Goal: Task Accomplishment & Management: Manage account settings

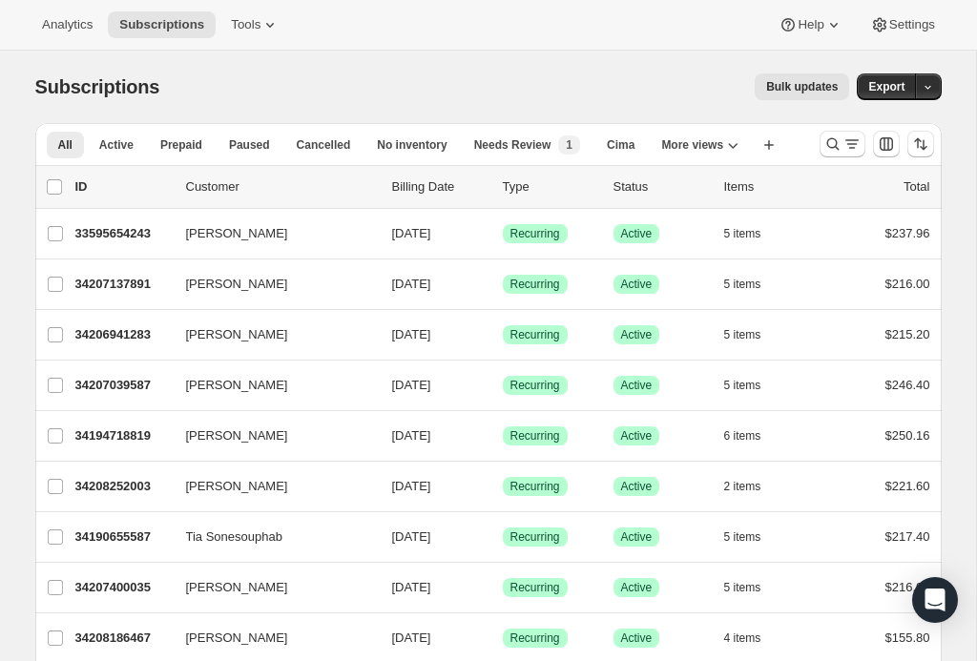
click at [845, 144] on icon "Search and filter results" at bounding box center [851, 144] width 19 height 19
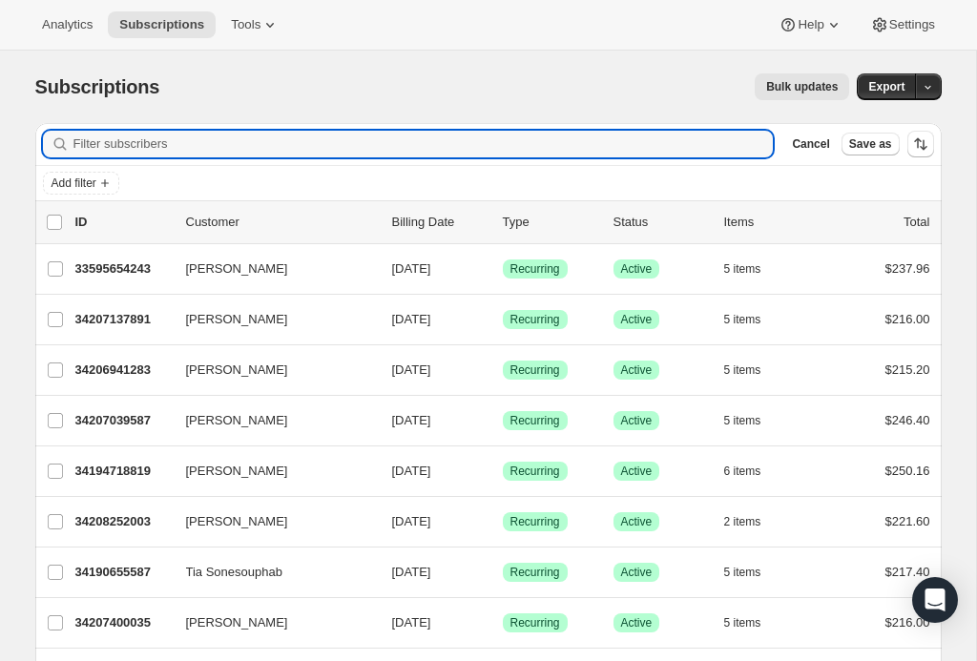
click at [567, 156] on input "Filter subscribers" at bounding box center [423, 144] width 700 height 27
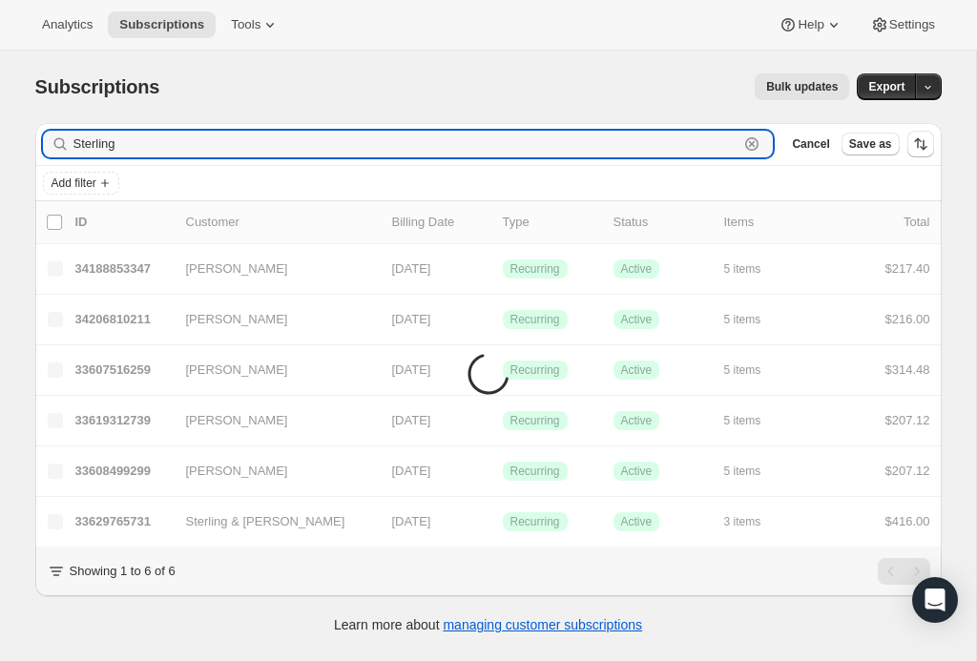
type input "Sterling cr"
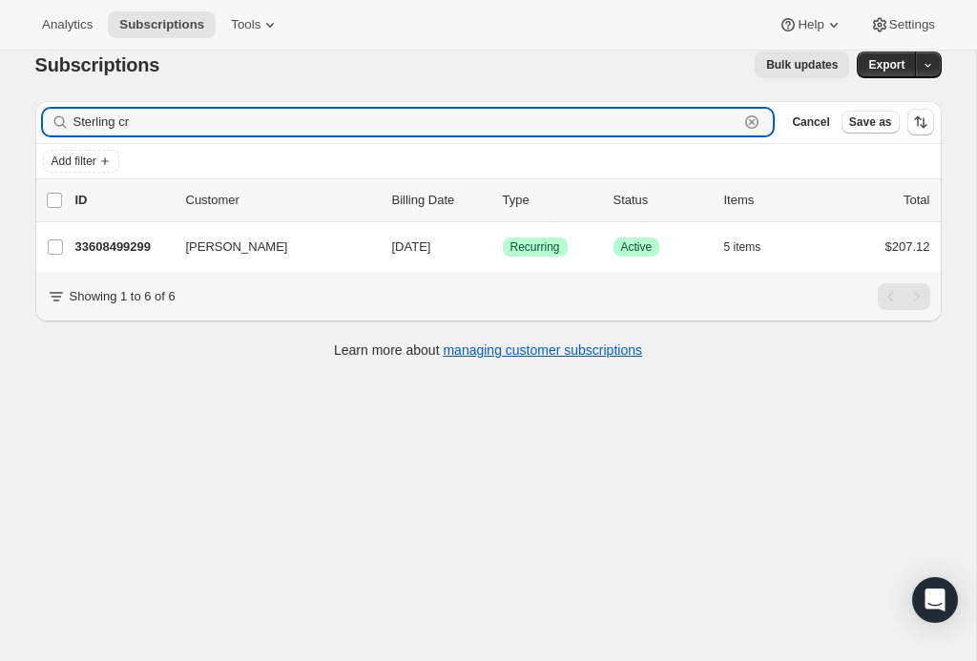
scroll to position [36, 0]
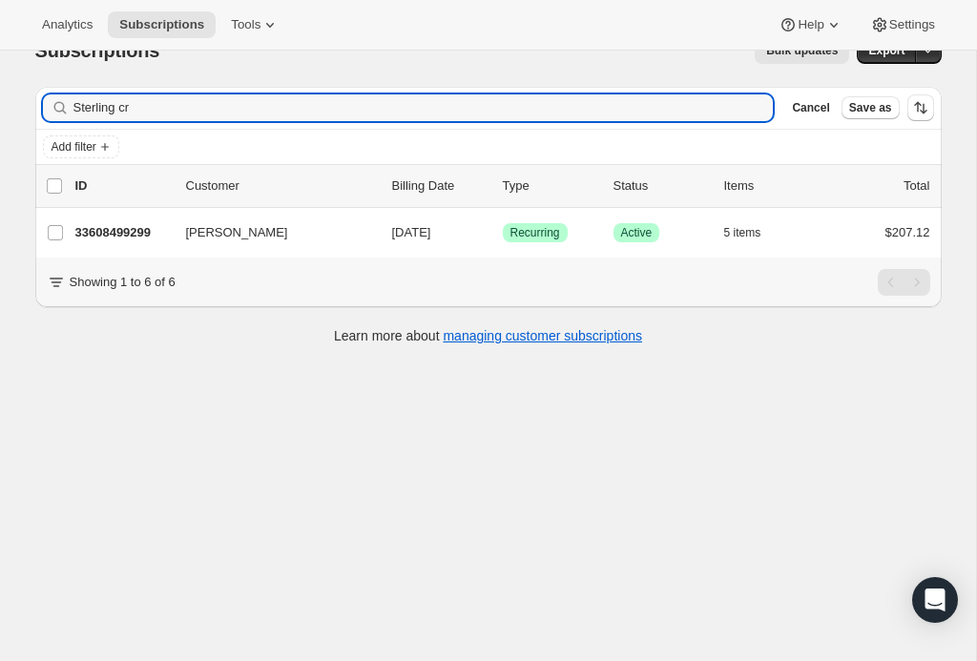
click at [227, 239] on span "Sterling Crowley" at bounding box center [237, 232] width 102 height 19
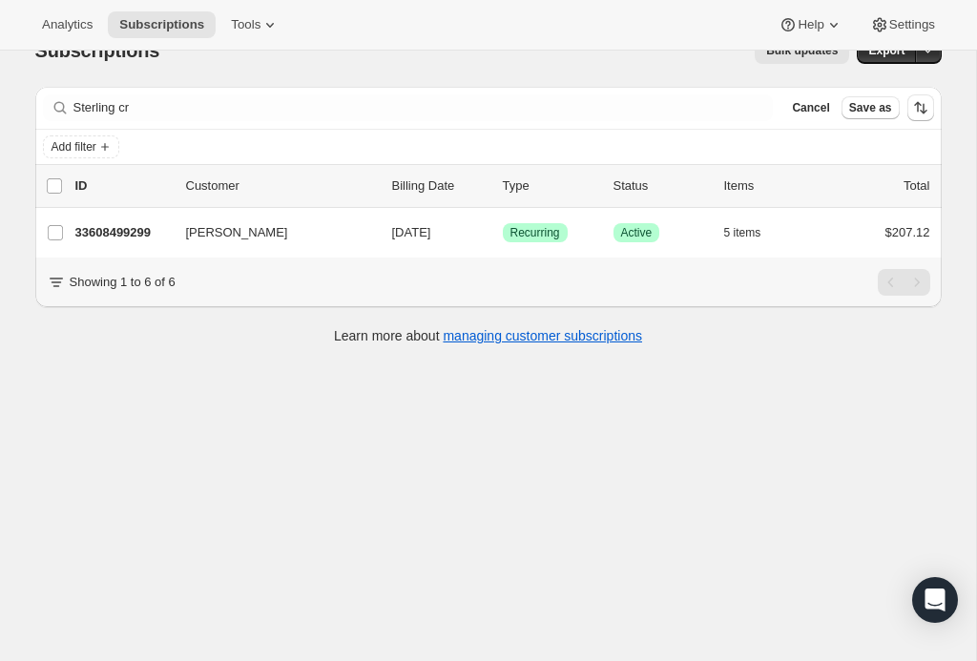
click at [226, 236] on span "Sterling Crowley" at bounding box center [237, 232] width 102 height 19
click at [135, 233] on p "33608499299" at bounding box center [122, 232] width 95 height 19
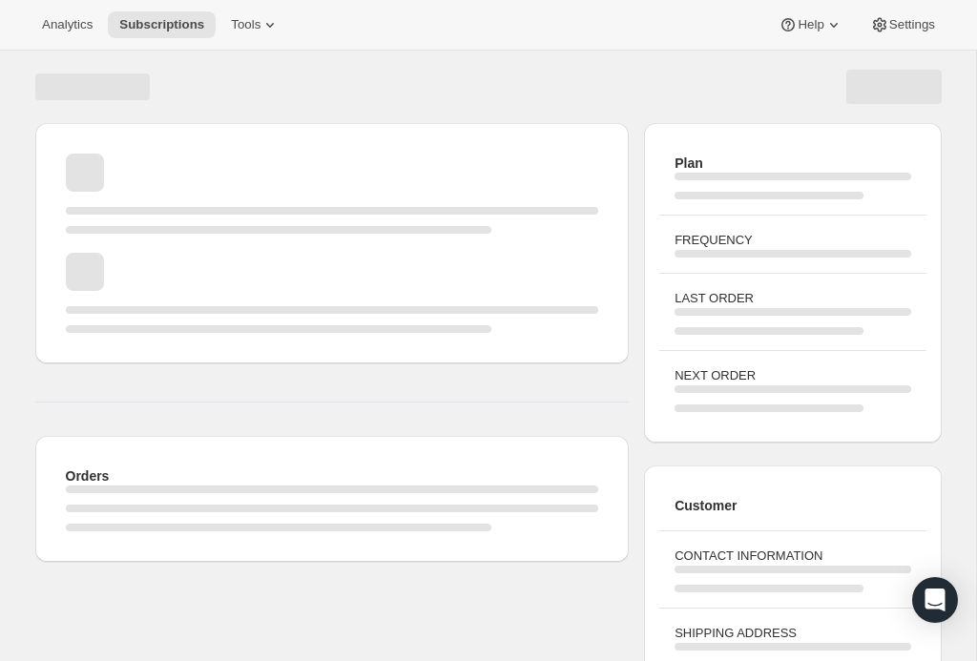
click at [125, 229] on div "Page loading" at bounding box center [279, 230] width 426 height 8
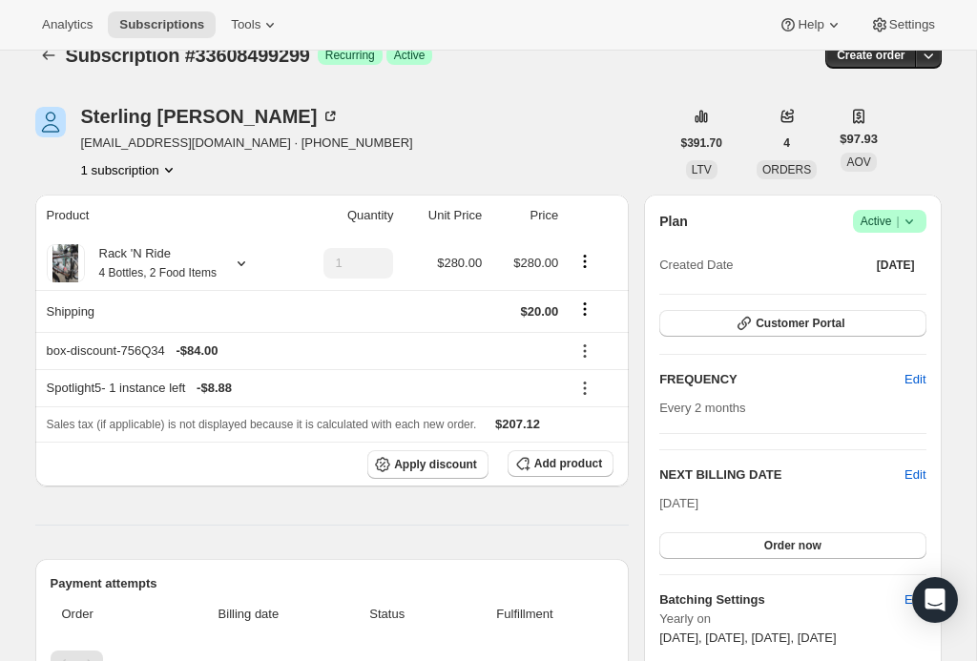
scroll to position [40, 0]
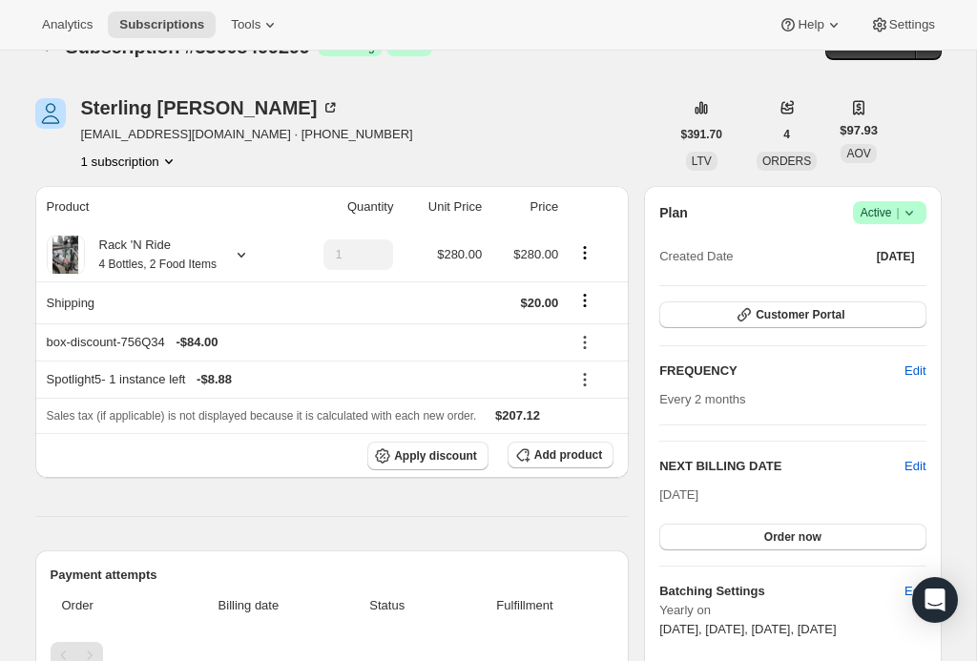
click at [140, 237] on div "Rack 'N Ride 4 Bottles, 2 Food Items" at bounding box center [151, 255] width 132 height 38
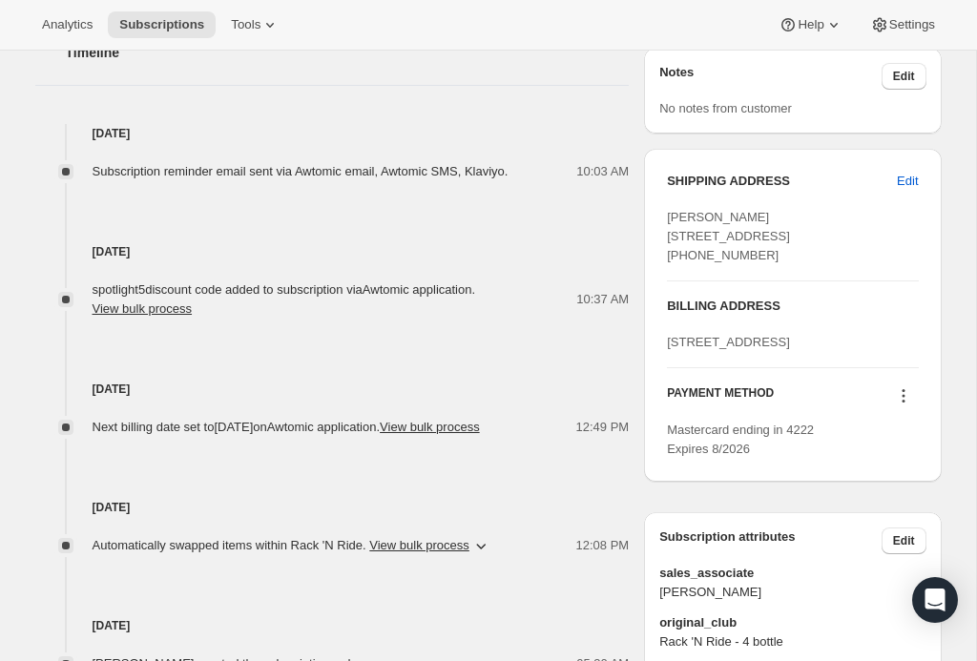
scroll to position [927, 0]
